Goal: Navigation & Orientation: Find specific page/section

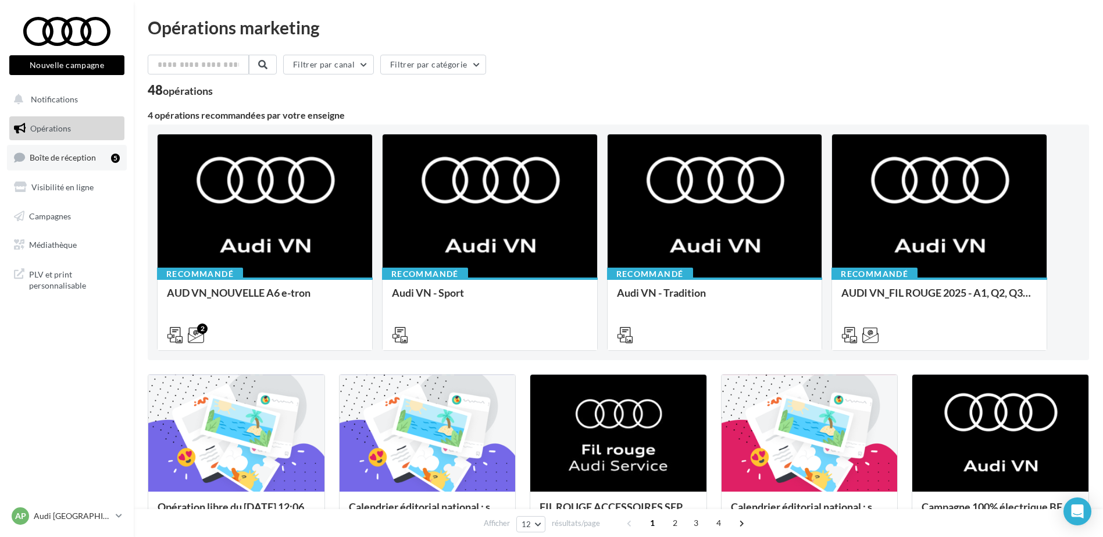
click at [72, 158] on span "Boîte de réception" at bounding box center [63, 157] width 66 height 10
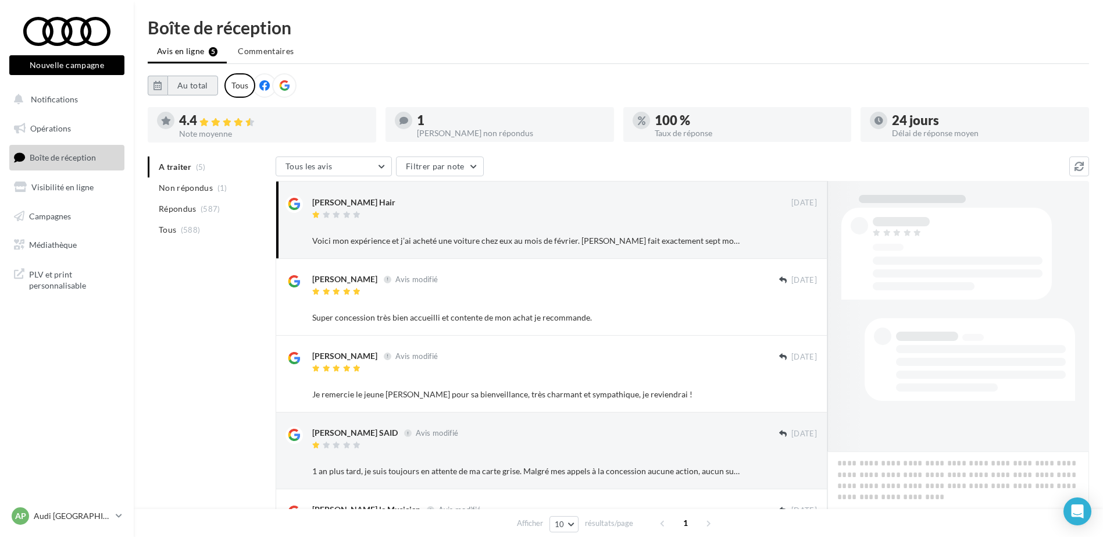
click at [209, 88] on button "Au total" at bounding box center [193, 86] width 51 height 20
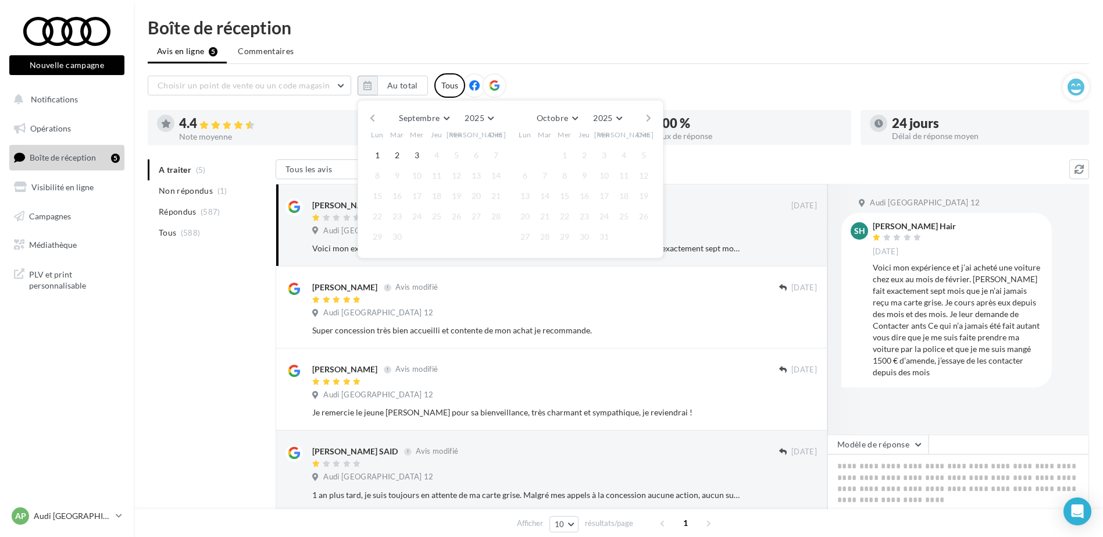
click at [375, 116] on button "button" at bounding box center [373, 118] width 10 height 16
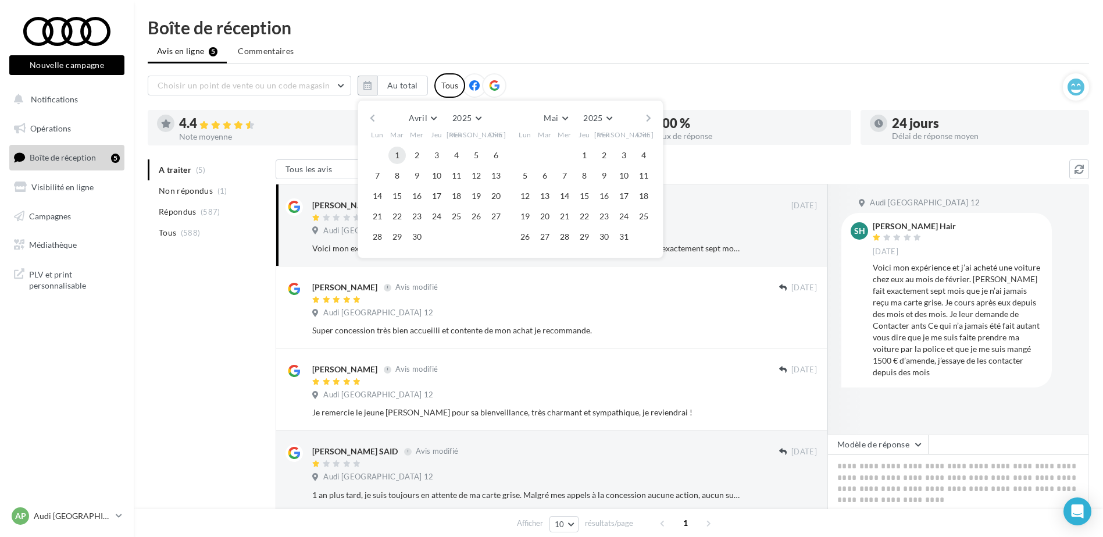
click at [395, 151] on button "1" at bounding box center [397, 155] width 17 height 17
click at [647, 116] on button "button" at bounding box center [649, 118] width 10 height 16
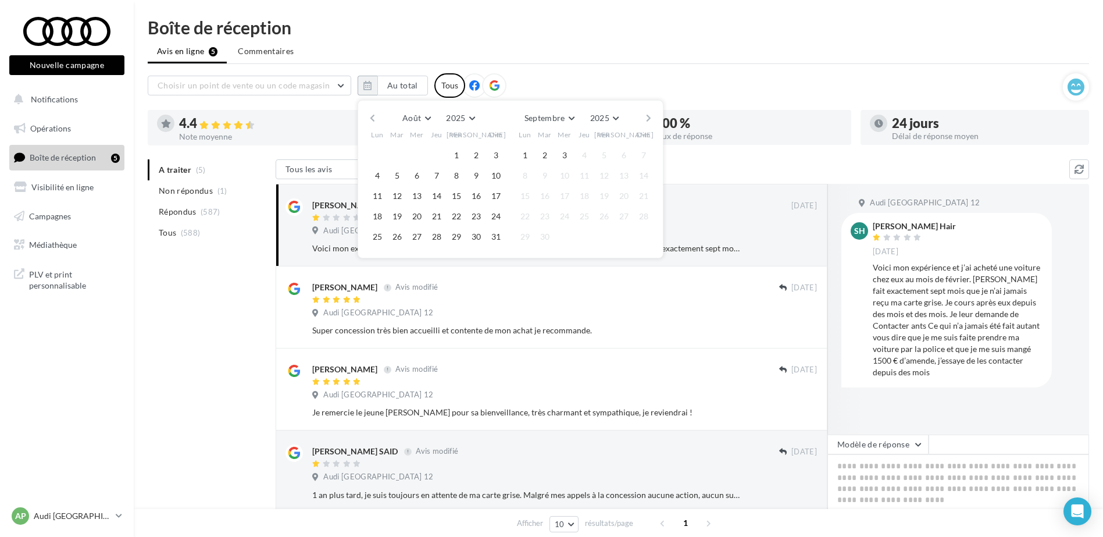
click at [647, 116] on button "button" at bounding box center [649, 118] width 10 height 16
click at [422, 157] on button "3" at bounding box center [416, 155] width 17 height 17
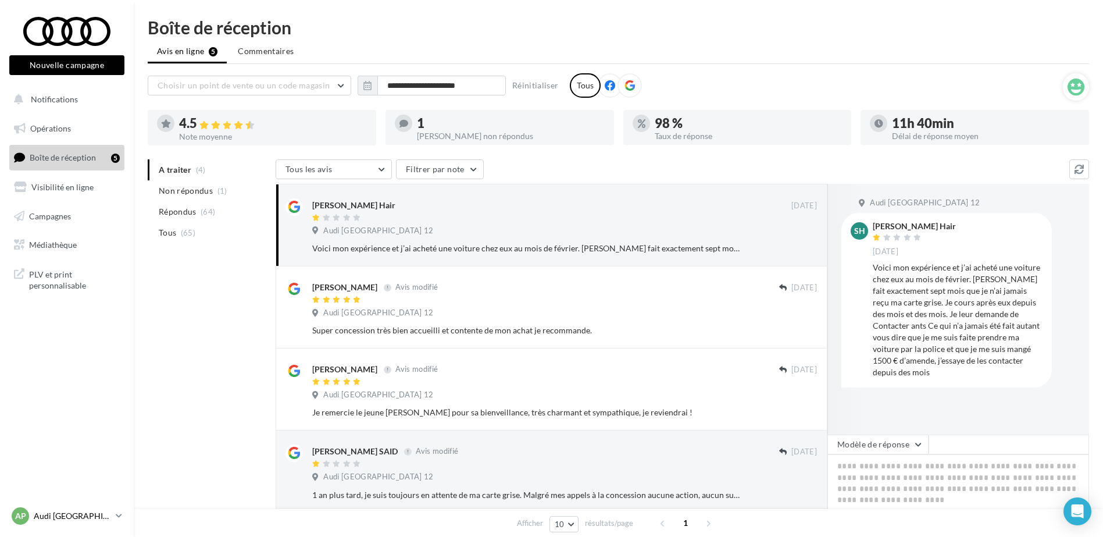
click at [112, 507] on link "AP Audi PARIS audi-75012-mon" at bounding box center [66, 516] width 115 height 22
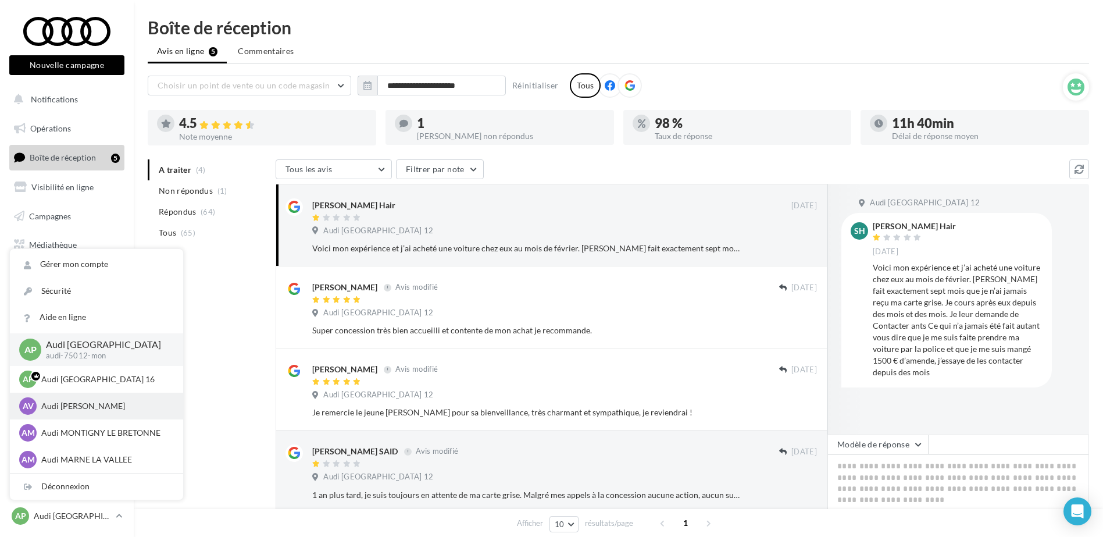
click at [99, 403] on p "Audi VELIZY VILLACOUBLAY" at bounding box center [105, 406] width 128 height 12
